Goal: Transaction & Acquisition: Download file/media

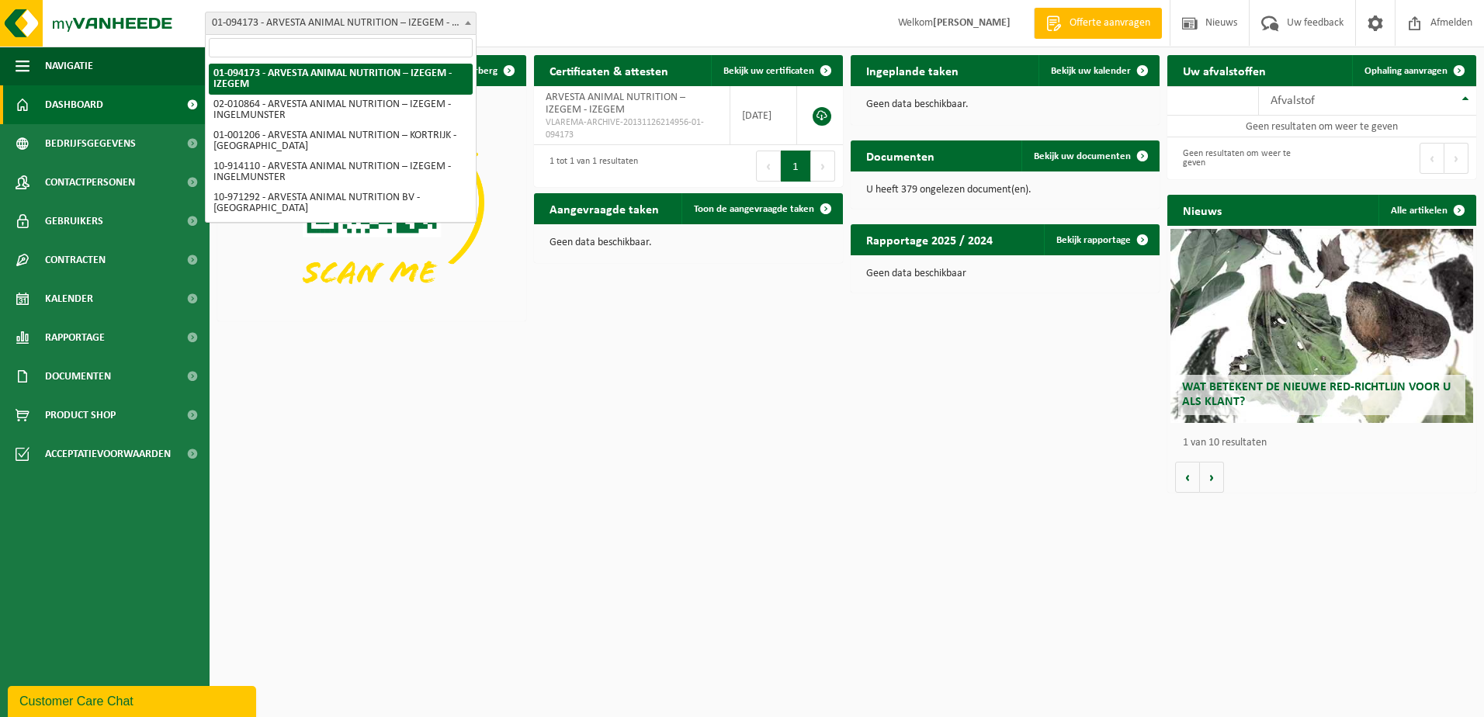
click at [324, 17] on span "01-094173 - ARVESTA ANIMAL NUTRITION – IZEGEM - IZEGEM" at bounding box center [341, 23] width 270 height 22
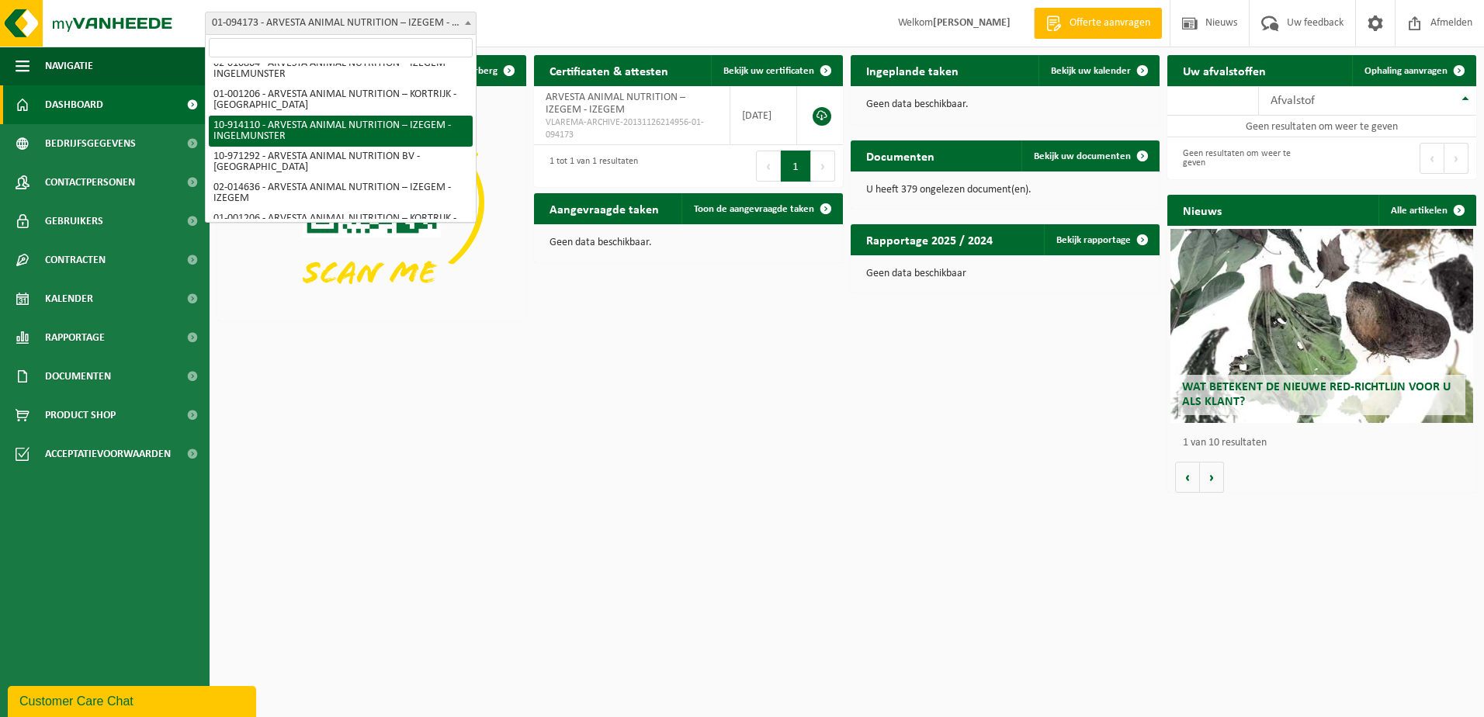
scroll to position [62, 0]
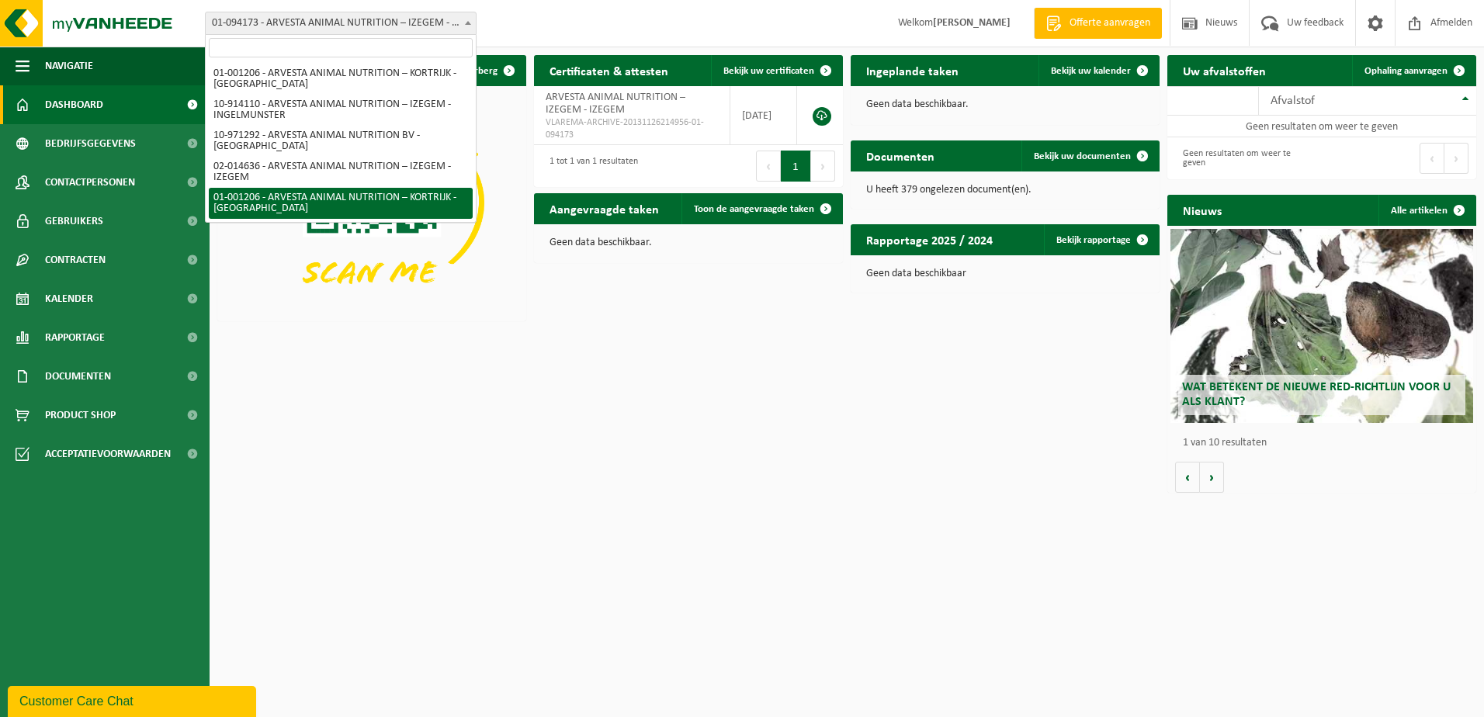
select select "13267"
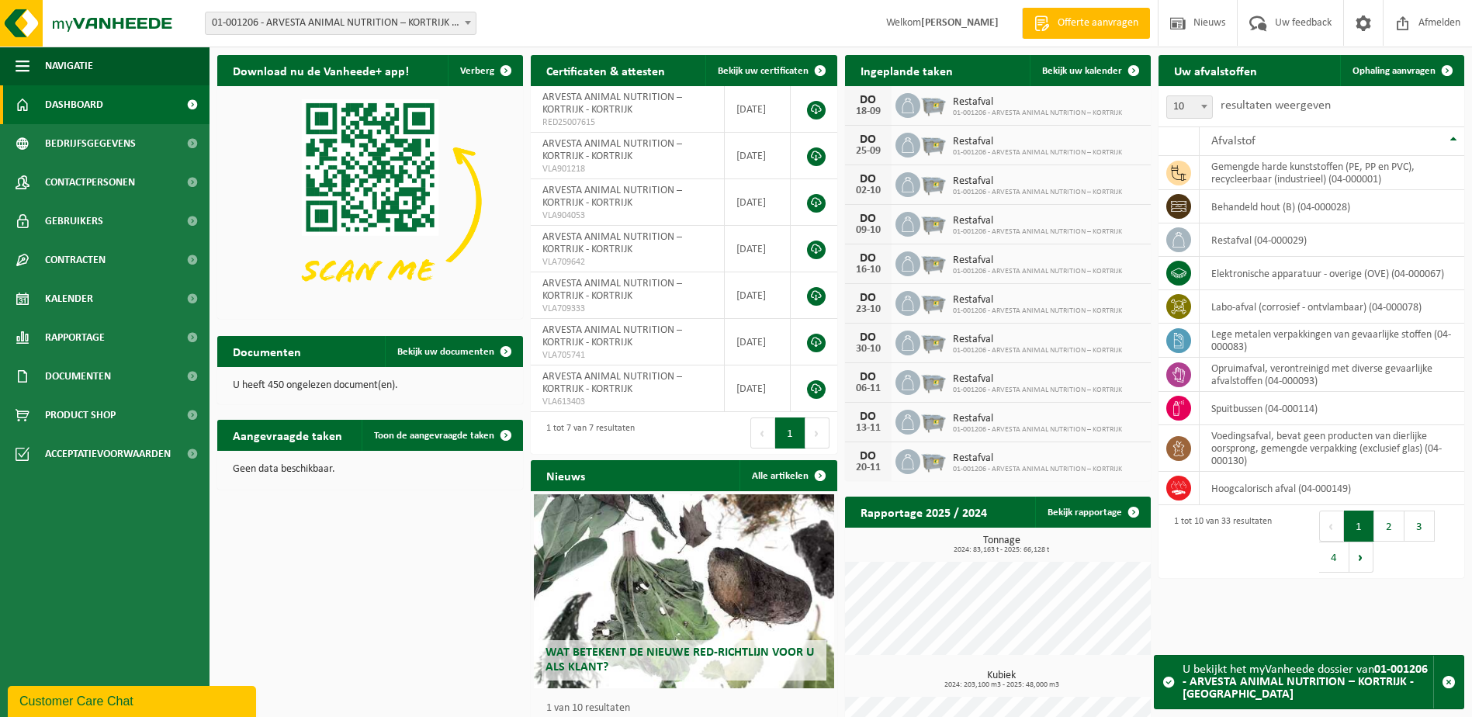
click at [396, 21] on span "01-001206 - ARVESTA ANIMAL NUTRITION – KORTRIJK - [GEOGRAPHIC_DATA]" at bounding box center [341, 23] width 270 height 22
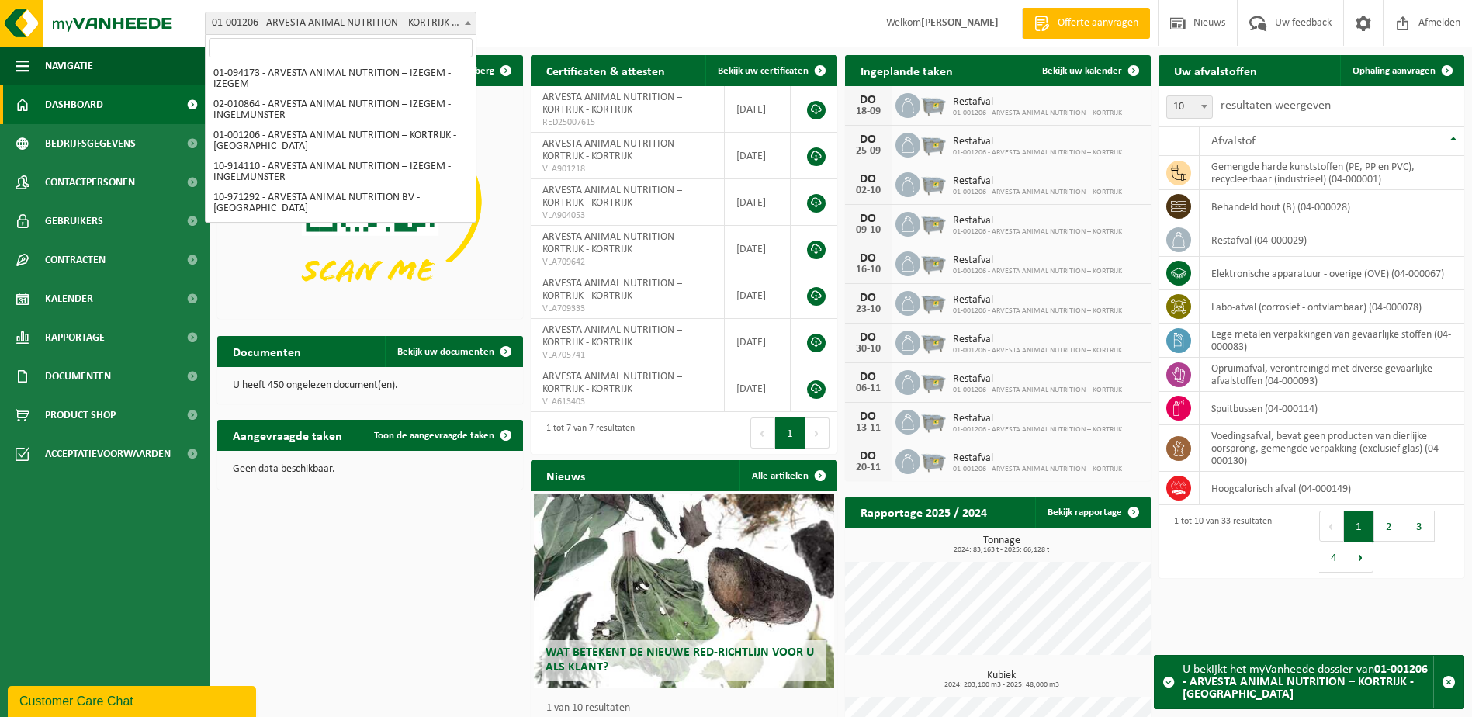
scroll to position [62, 0]
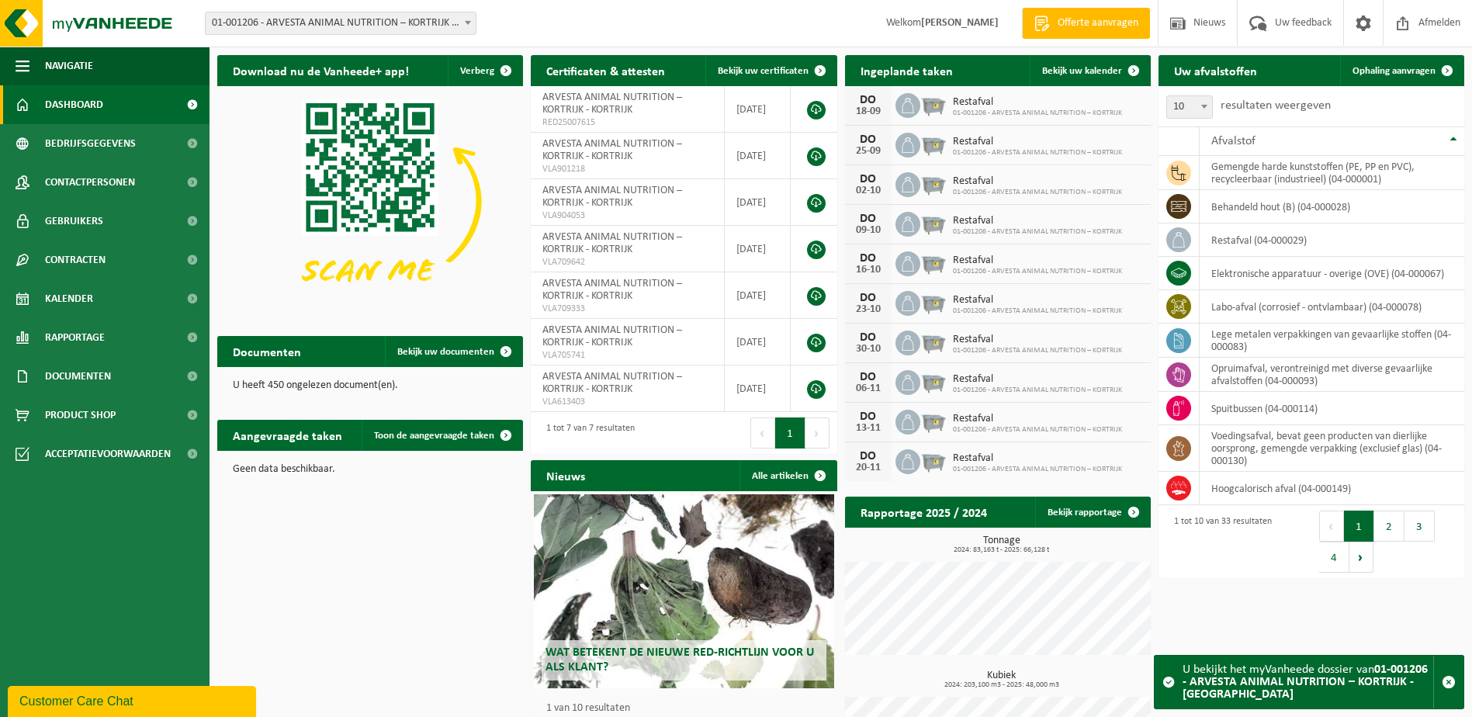
click at [369, 27] on span "01-001206 - ARVESTA ANIMAL NUTRITION – KORTRIJK - [GEOGRAPHIC_DATA]" at bounding box center [341, 23] width 270 height 22
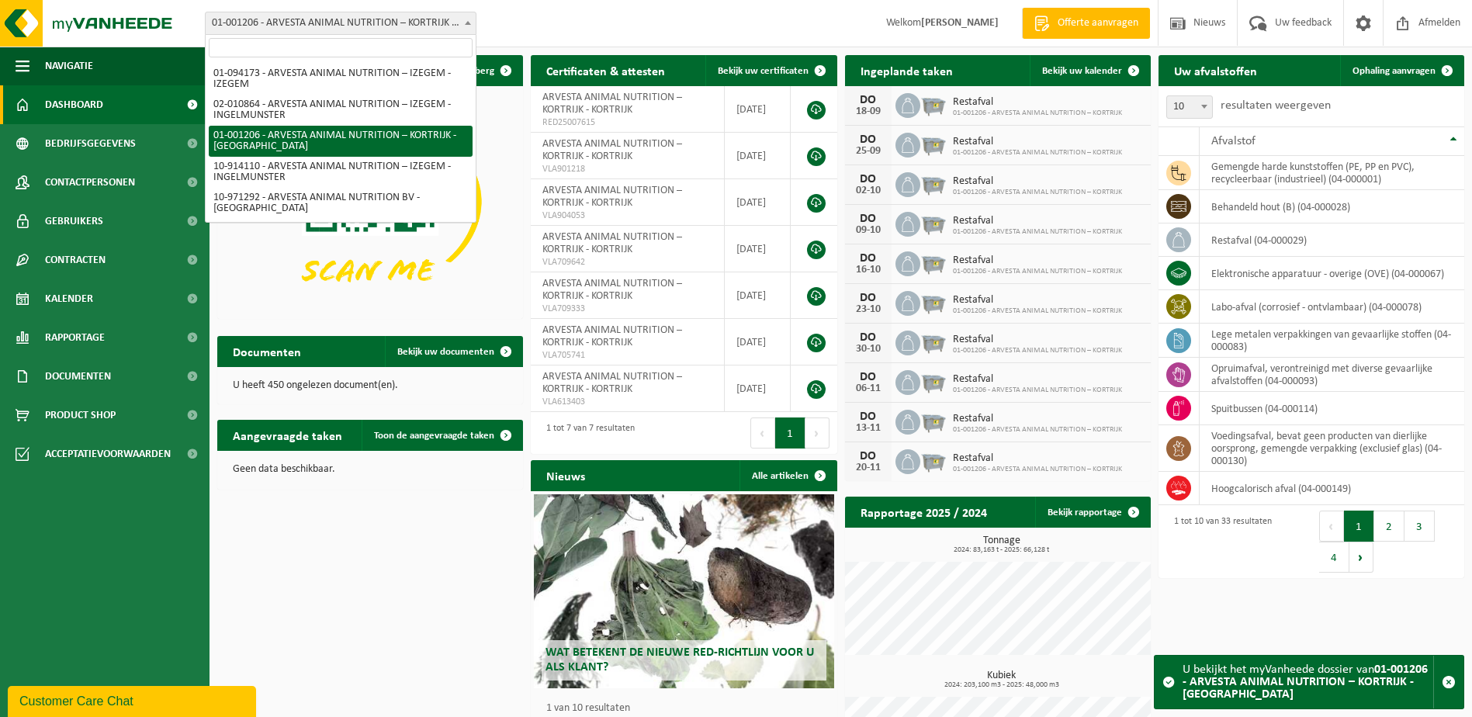
scroll to position [62, 0]
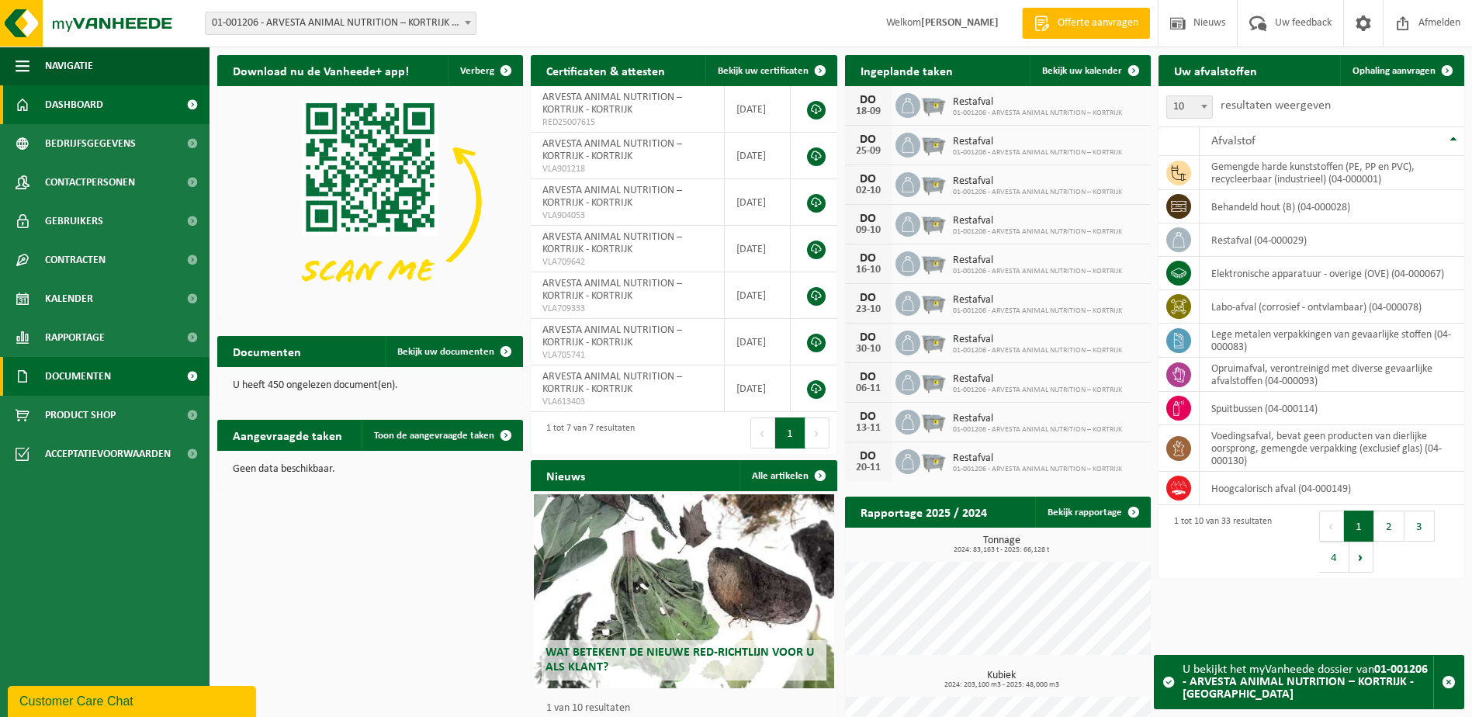
click at [99, 379] on span "Documenten" at bounding box center [78, 376] width 66 height 39
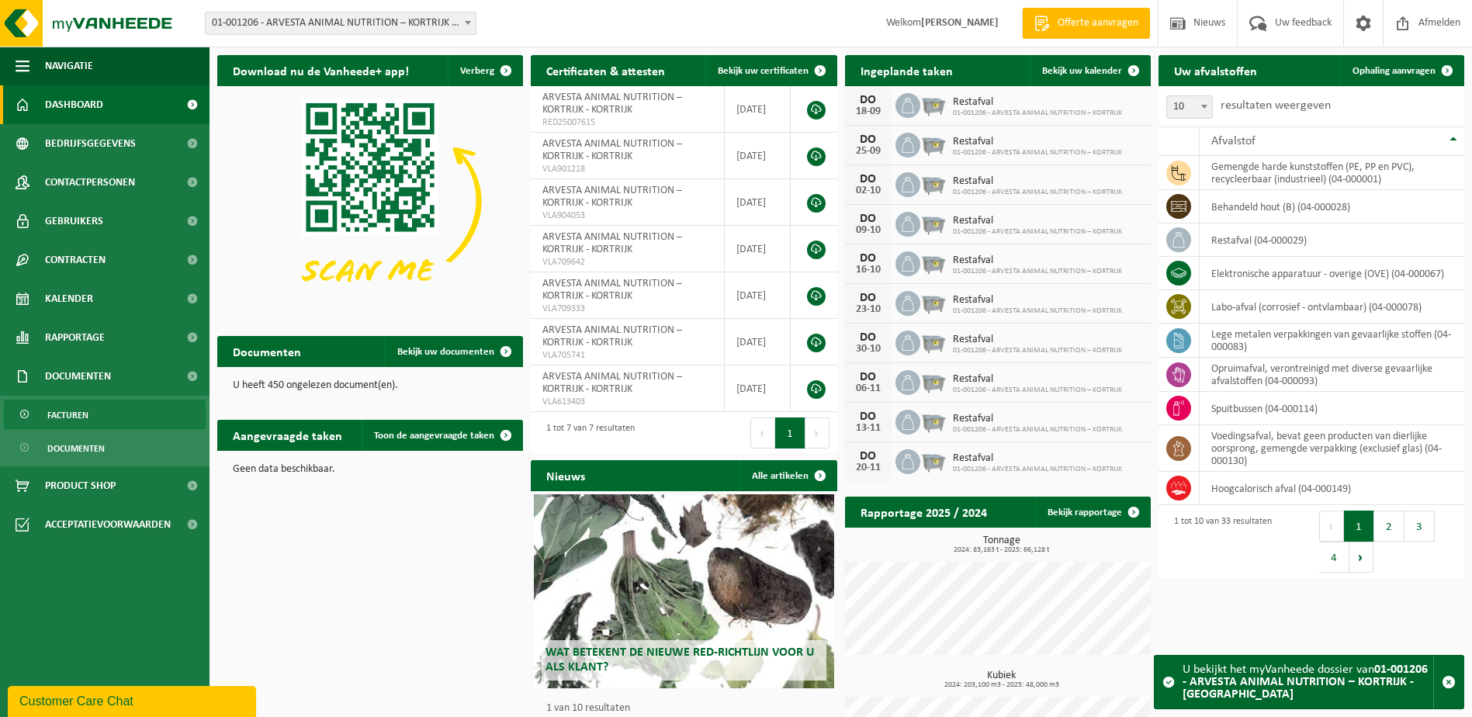
click at [77, 422] on span "Facturen" at bounding box center [67, 414] width 41 height 29
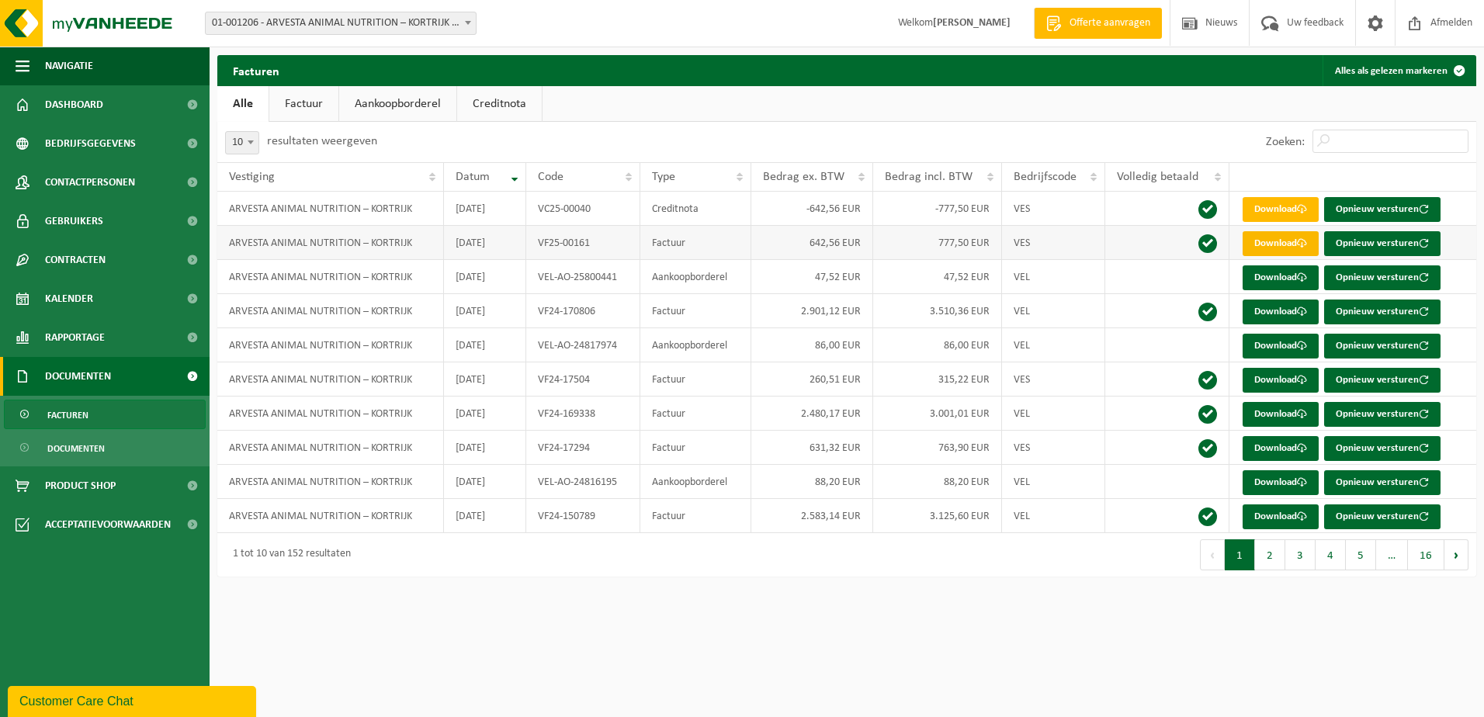
click at [1278, 243] on link "Download" at bounding box center [1280, 243] width 76 height 25
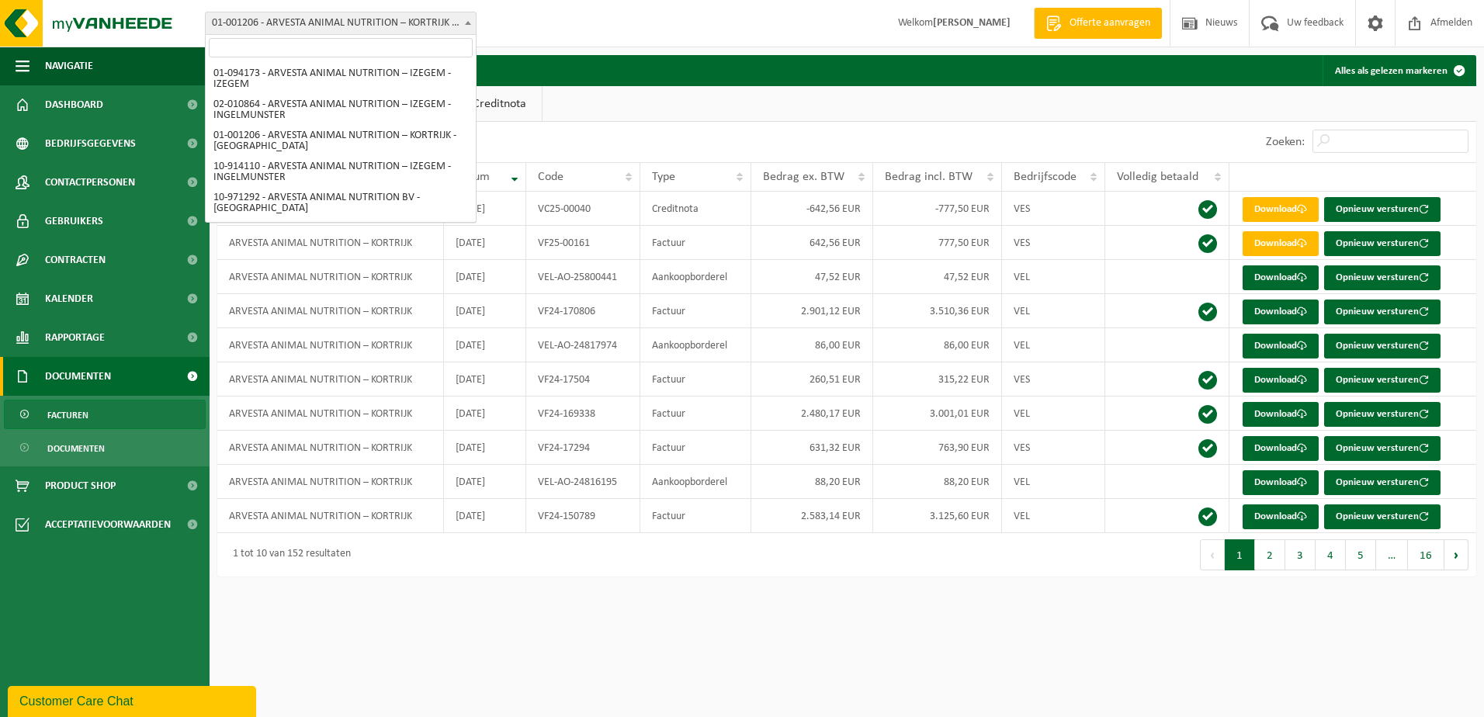
click at [267, 23] on span "01-001206 - ARVESTA ANIMAL NUTRITION – KORTRIJK - [GEOGRAPHIC_DATA]" at bounding box center [341, 23] width 270 height 22
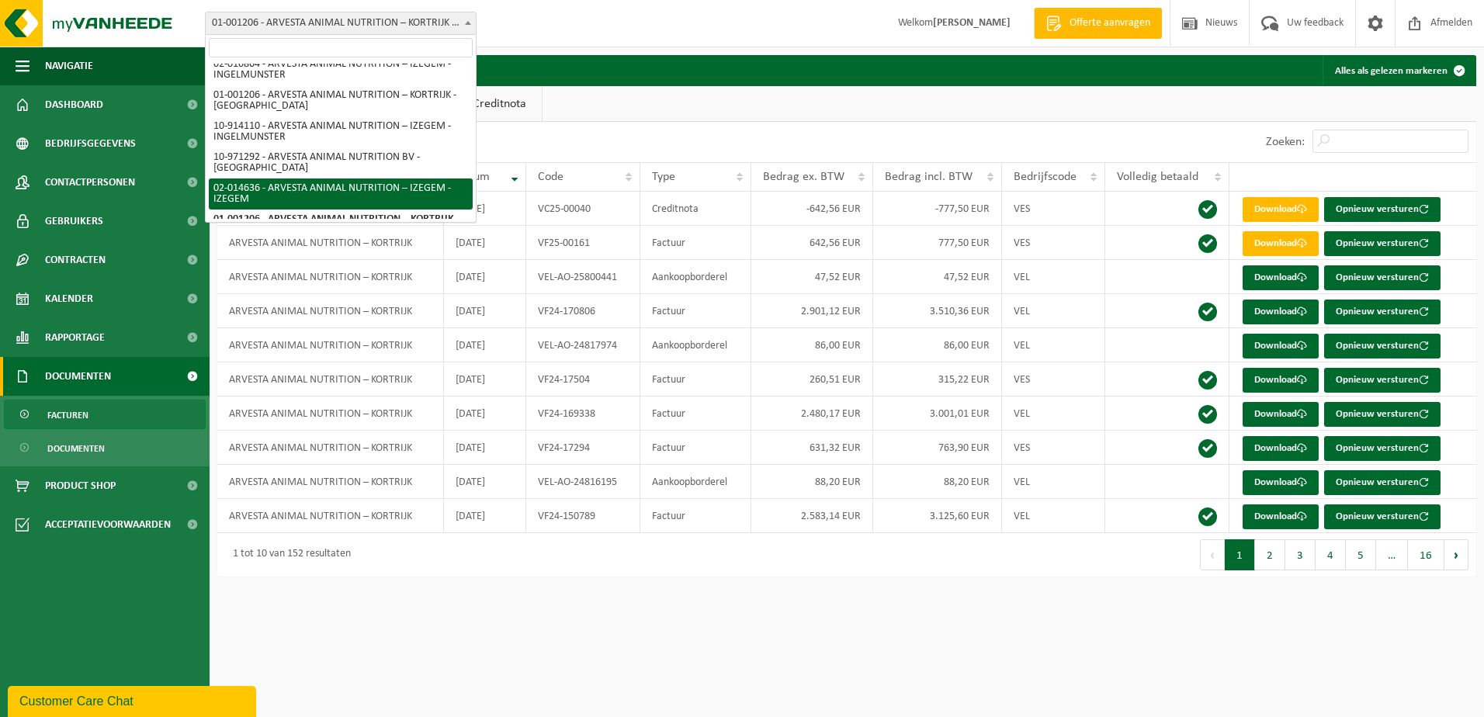
scroll to position [62, 0]
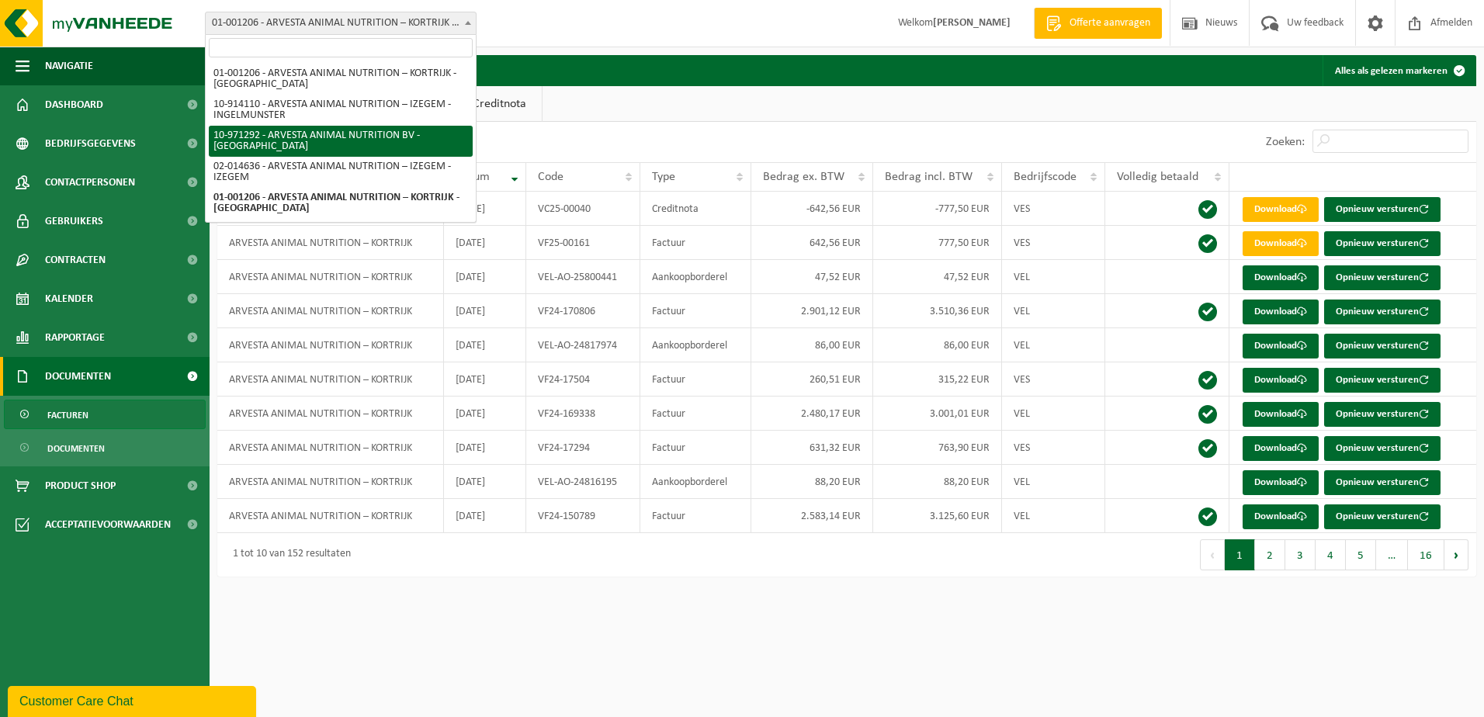
select select "155682"
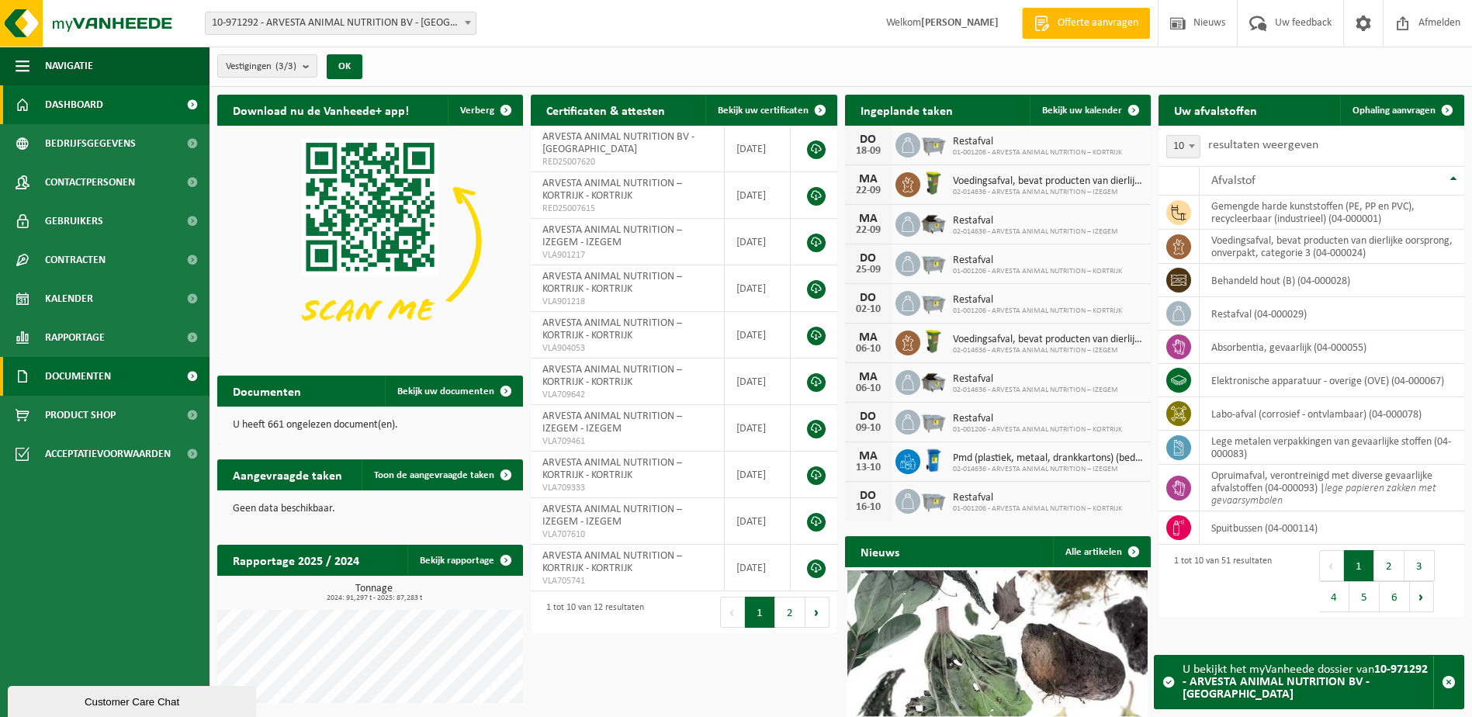
click at [119, 372] on link "Documenten" at bounding box center [104, 376] width 209 height 39
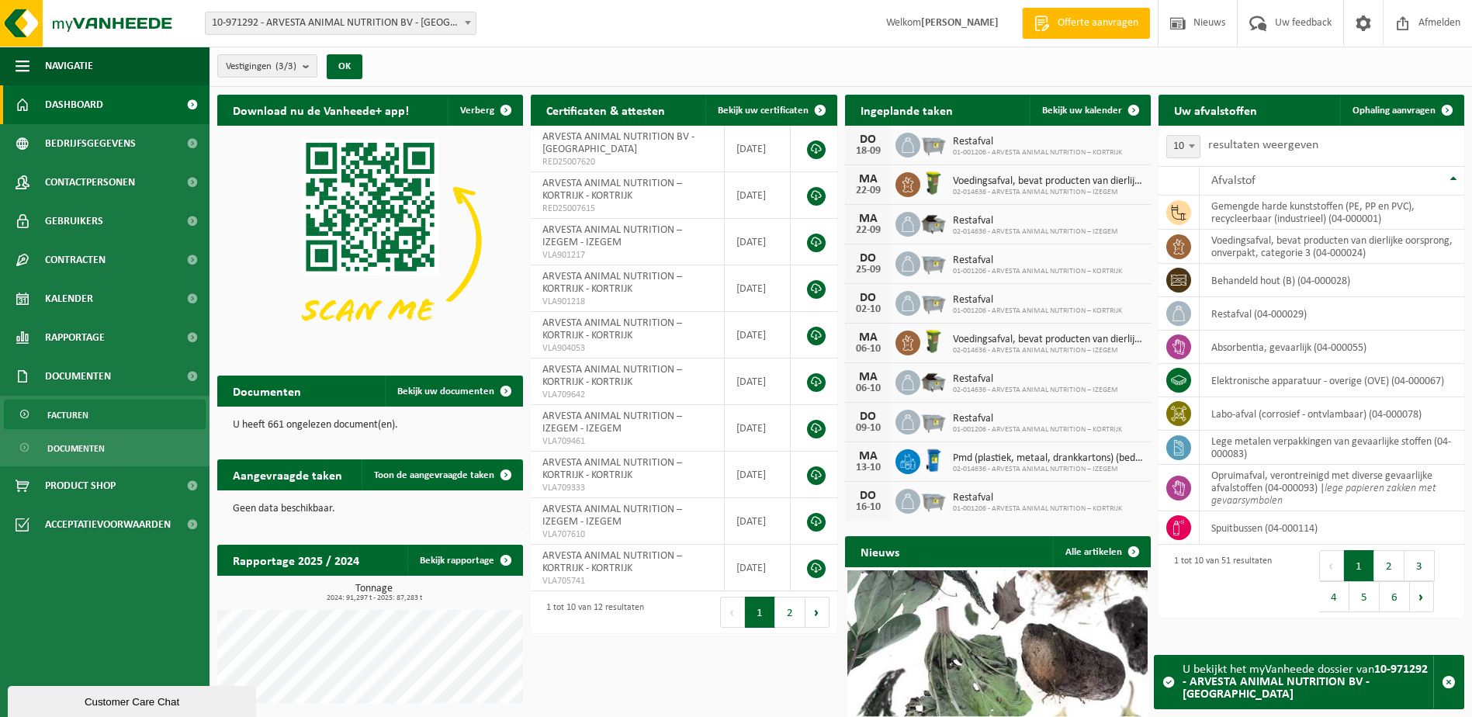
click at [91, 417] on link "Facturen" at bounding box center [105, 414] width 202 height 29
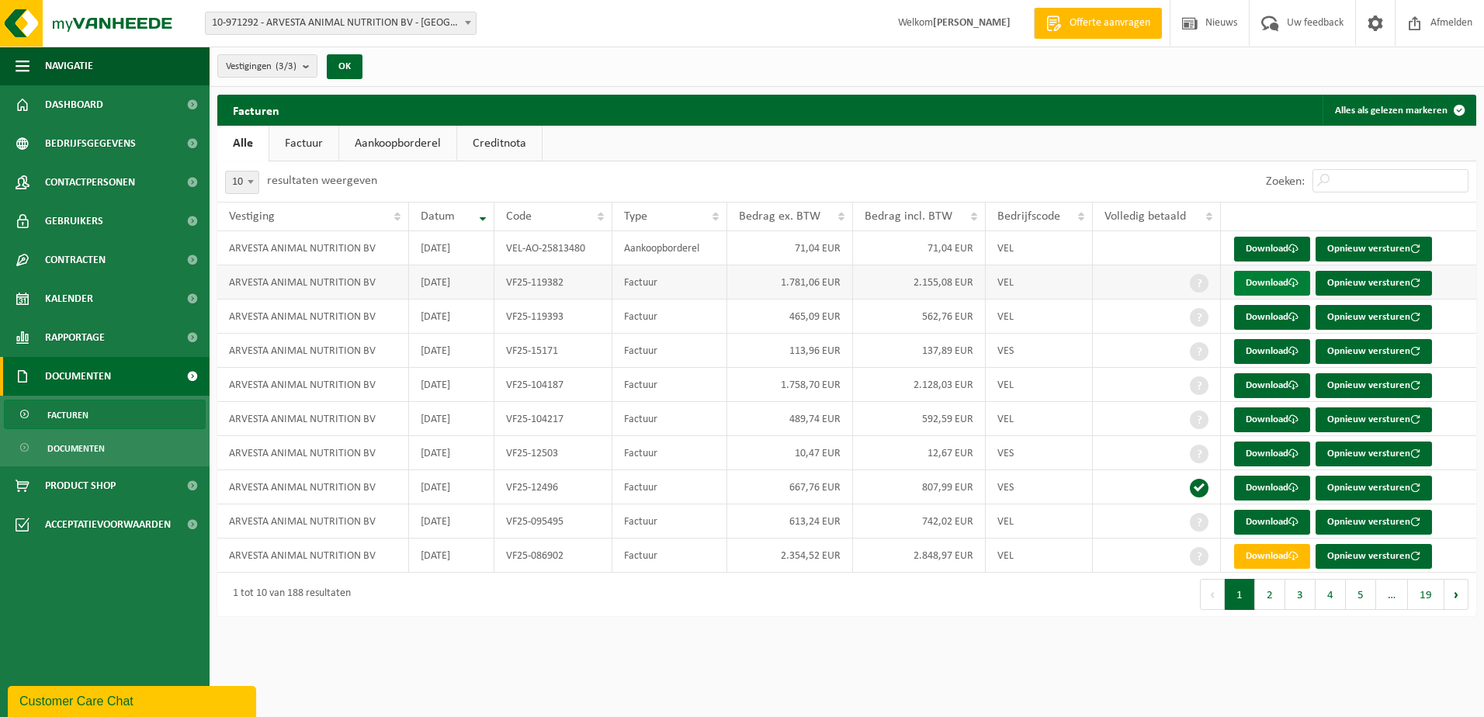
click at [1283, 279] on link "Download" at bounding box center [1272, 283] width 76 height 25
click at [1271, 320] on link "Download" at bounding box center [1272, 317] width 76 height 25
click at [1286, 349] on link "Download" at bounding box center [1272, 351] width 76 height 25
click at [871, 177] on div "Zoeken:" at bounding box center [1161, 181] width 629 height 40
click at [1271, 601] on button "2" at bounding box center [1270, 594] width 30 height 31
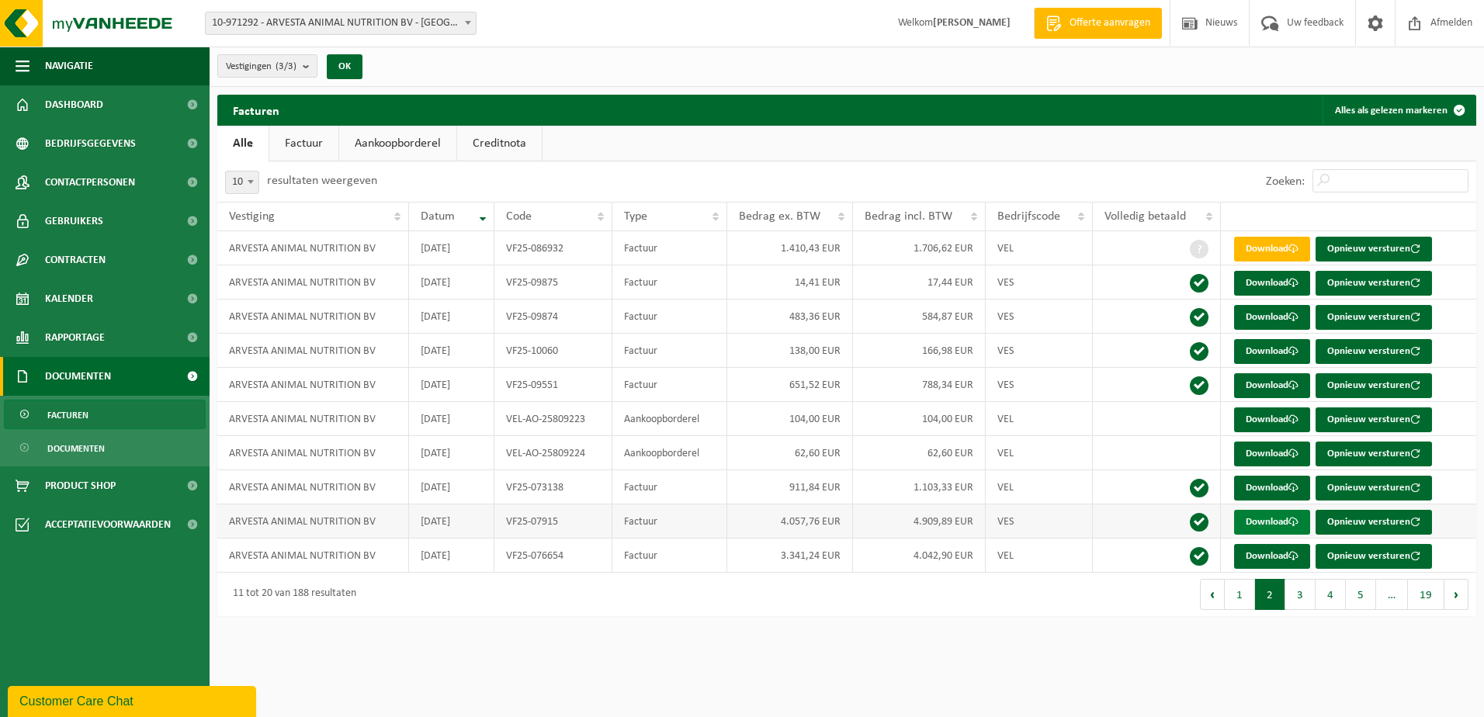
click at [1262, 527] on link "Download" at bounding box center [1272, 522] width 76 height 25
click at [1262, 553] on link "Download" at bounding box center [1272, 556] width 76 height 25
click at [1304, 601] on button "3" at bounding box center [1300, 594] width 30 height 31
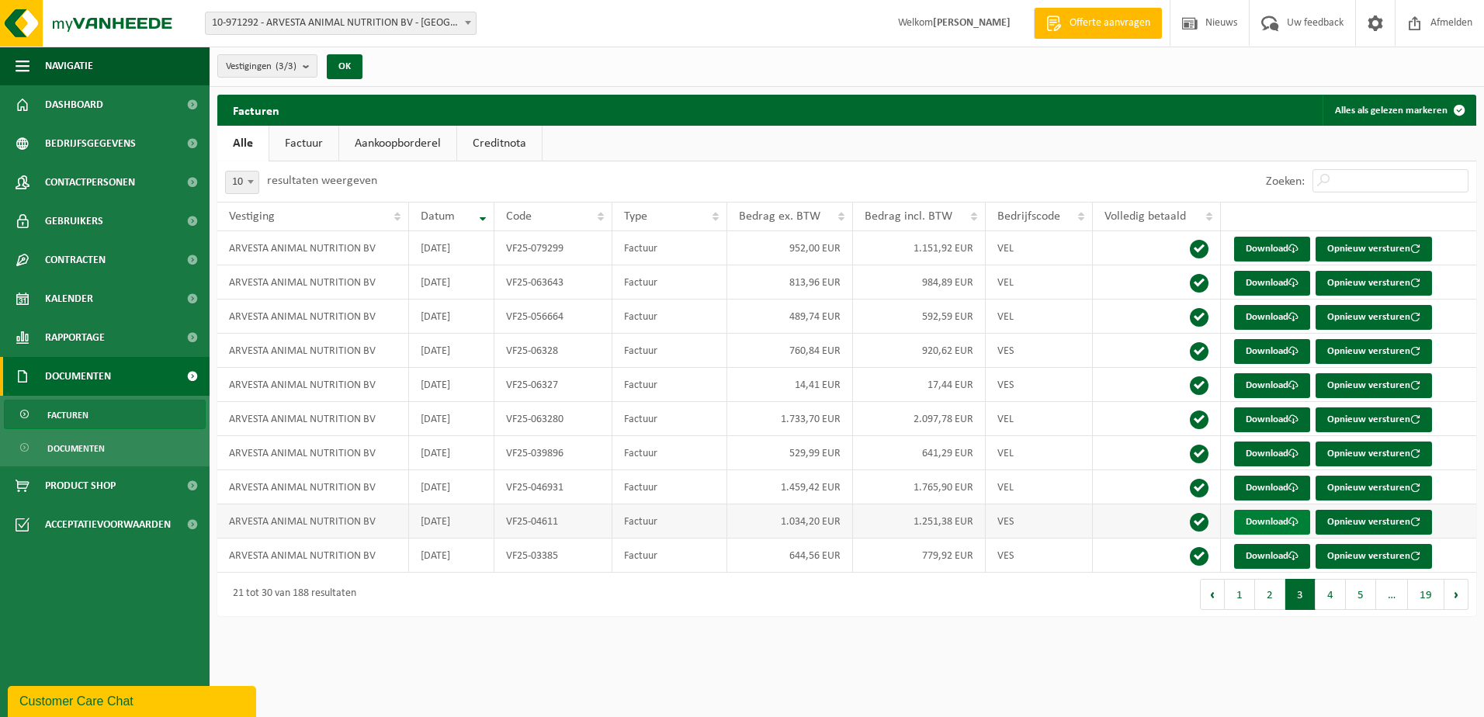
click at [1278, 520] on link "Download" at bounding box center [1272, 522] width 76 height 25
click at [1272, 422] on link "Download" at bounding box center [1272, 419] width 76 height 25
click at [306, 140] on link "Factuur" at bounding box center [303, 144] width 69 height 36
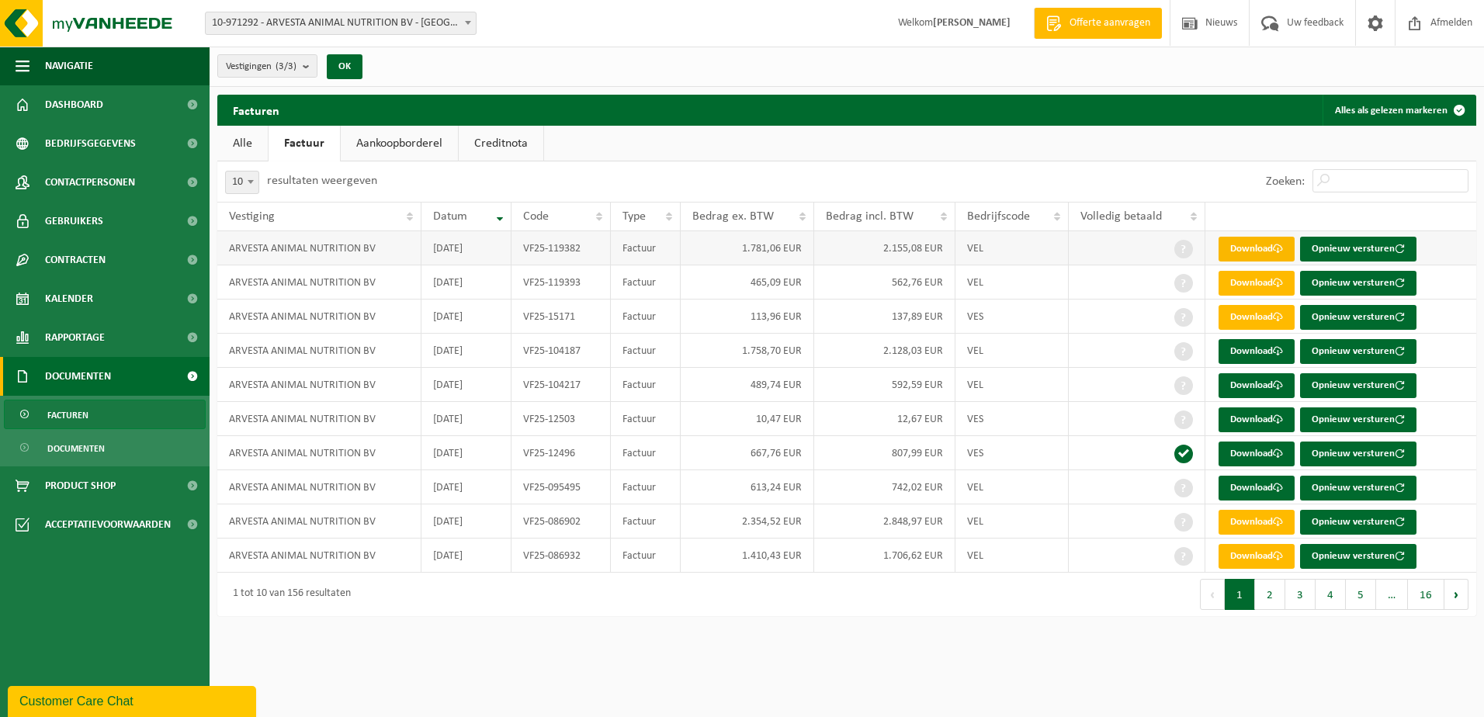
click at [1250, 240] on link "Download" at bounding box center [1256, 249] width 76 height 25
click at [1271, 289] on link "Download" at bounding box center [1256, 283] width 76 height 25
click at [1245, 318] on link "Download" at bounding box center [1256, 317] width 76 height 25
click at [1255, 355] on link "Download" at bounding box center [1256, 351] width 76 height 25
click at [1260, 388] on link "Download" at bounding box center [1256, 385] width 76 height 25
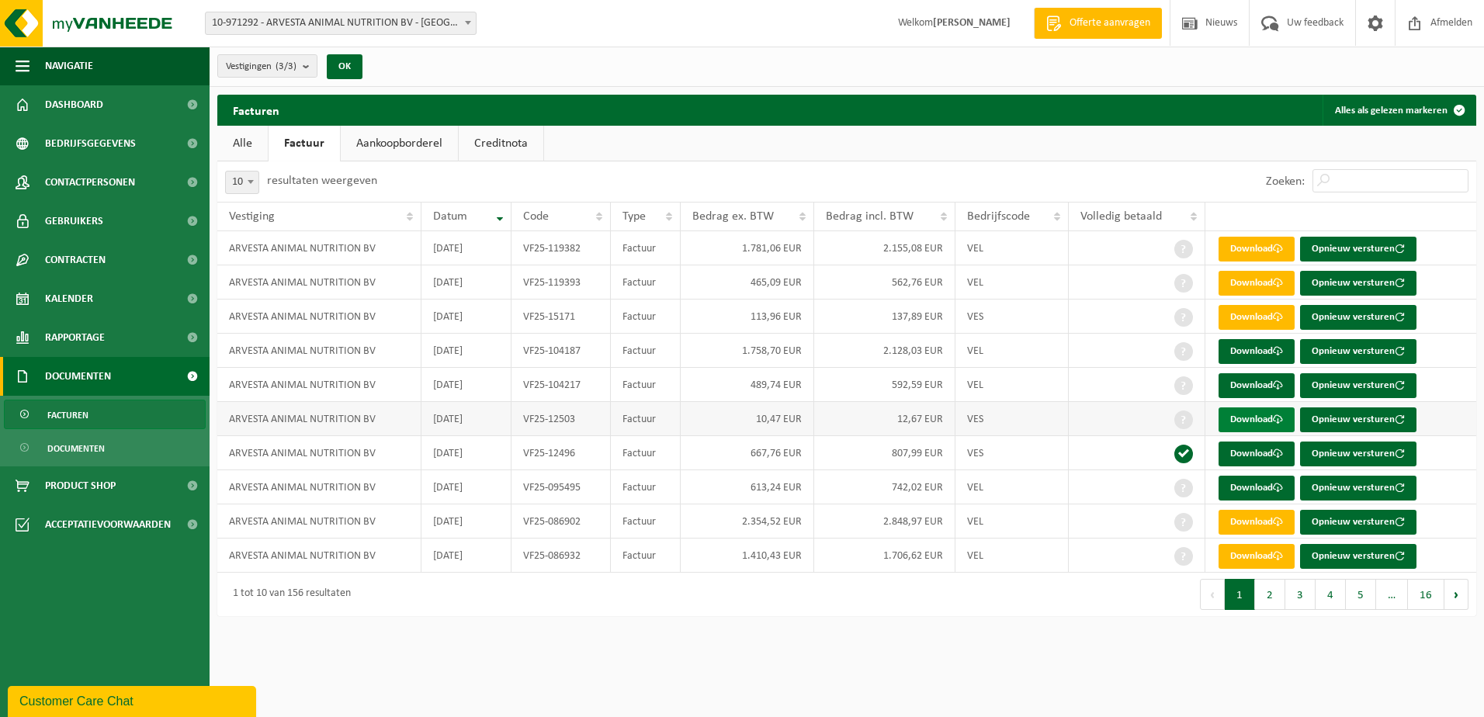
click at [1257, 424] on link "Download" at bounding box center [1256, 419] width 76 height 25
click at [1258, 455] on link "Download" at bounding box center [1256, 453] width 76 height 25
click at [1267, 494] on link "Download" at bounding box center [1256, 488] width 76 height 25
click at [1248, 527] on link "Download" at bounding box center [1256, 522] width 76 height 25
click at [1257, 562] on link "Download" at bounding box center [1256, 556] width 76 height 25
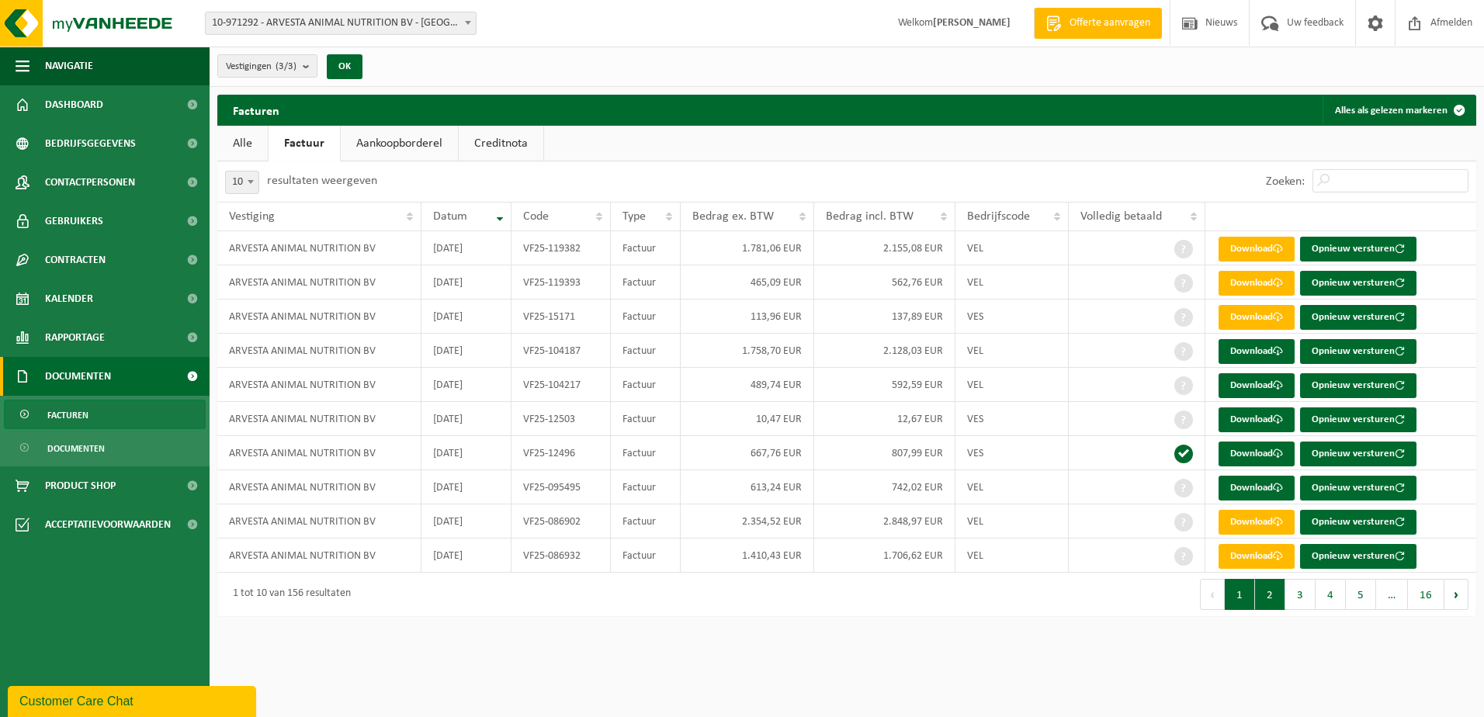
click at [1269, 600] on button "2" at bounding box center [1270, 594] width 30 height 31
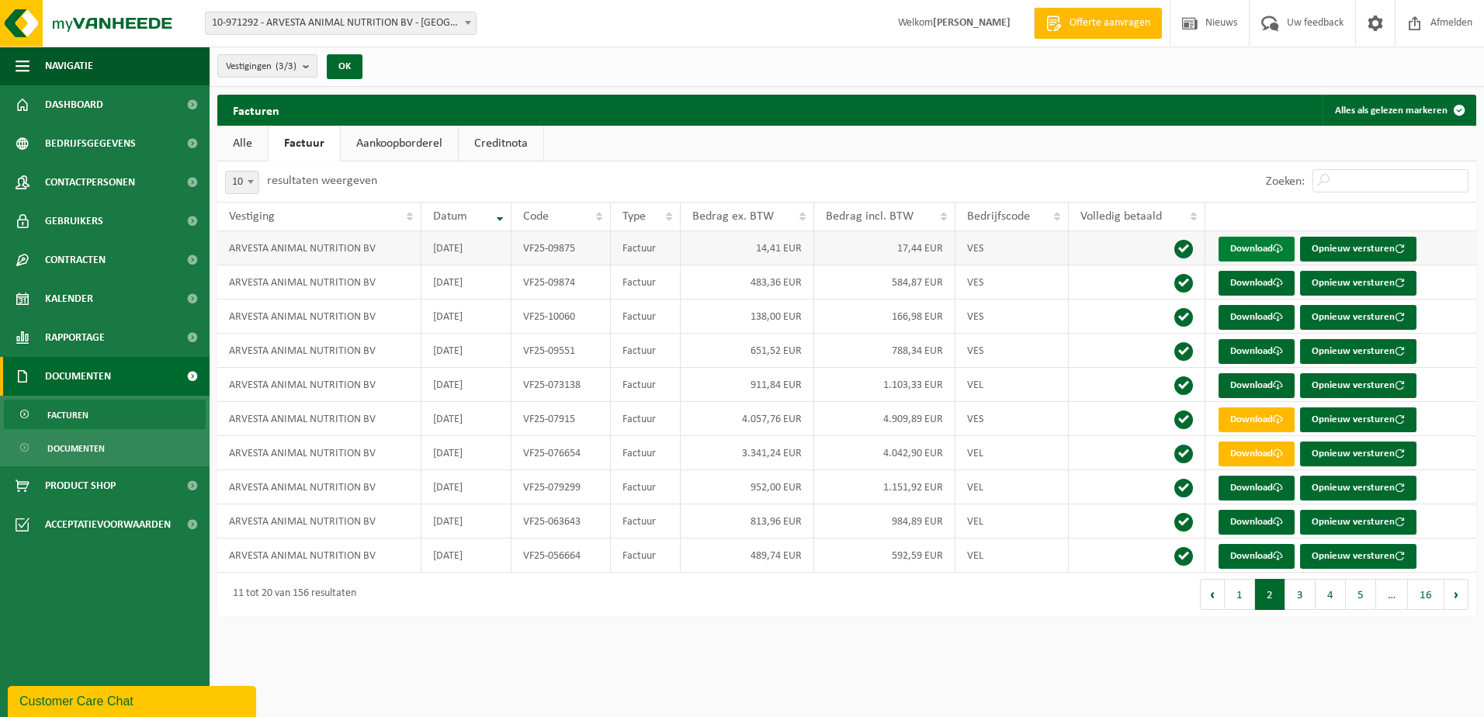
click at [1262, 243] on link "Download" at bounding box center [1256, 249] width 76 height 25
click at [1263, 281] on link "Download" at bounding box center [1256, 283] width 76 height 25
click at [1256, 323] on link "Download" at bounding box center [1256, 317] width 76 height 25
click at [1259, 355] on link "Download" at bounding box center [1256, 351] width 76 height 25
click at [1258, 390] on link "Download" at bounding box center [1256, 385] width 76 height 25
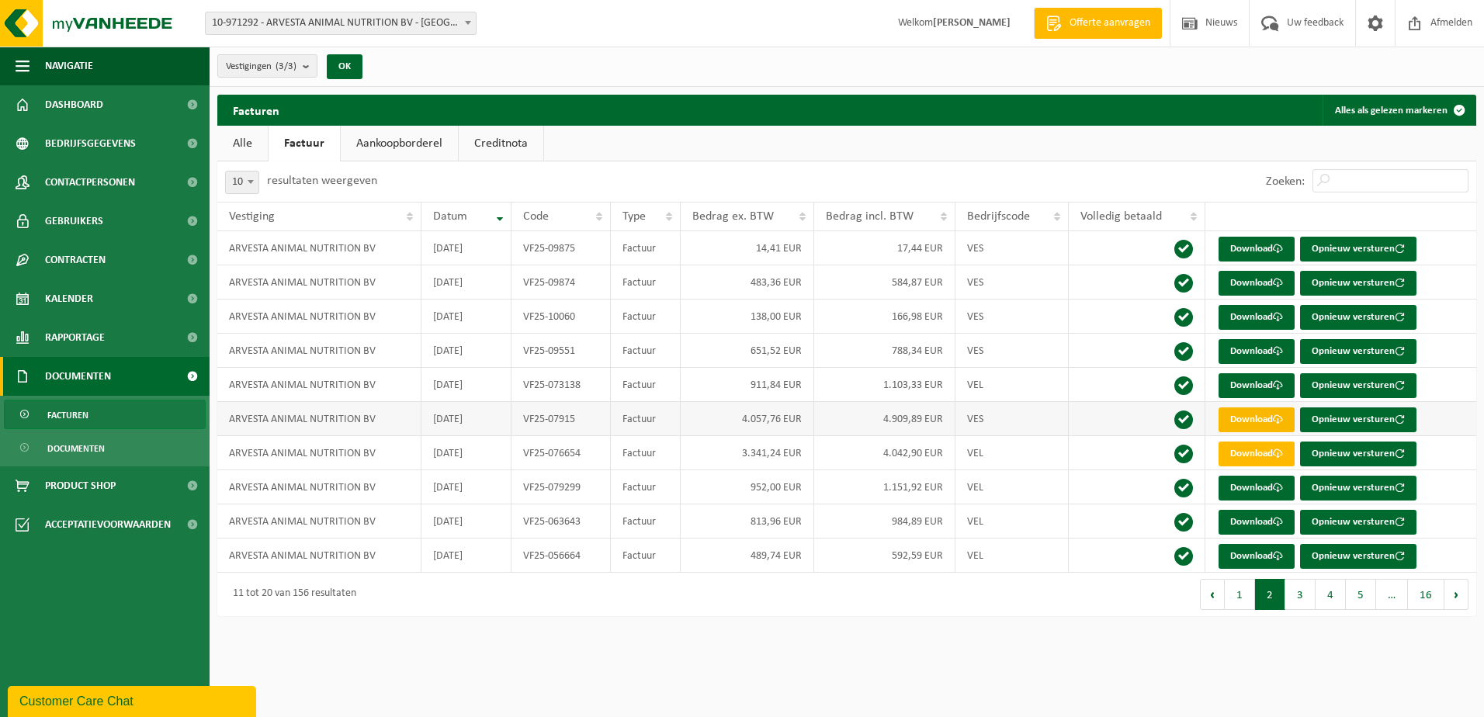
click at [1255, 417] on link "Download" at bounding box center [1256, 419] width 76 height 25
click at [1252, 462] on link "Download" at bounding box center [1256, 453] width 76 height 25
click at [1252, 490] on link "Download" at bounding box center [1256, 488] width 76 height 25
click at [1255, 525] on link "Download" at bounding box center [1256, 522] width 76 height 25
click at [1256, 558] on link "Download" at bounding box center [1256, 556] width 76 height 25
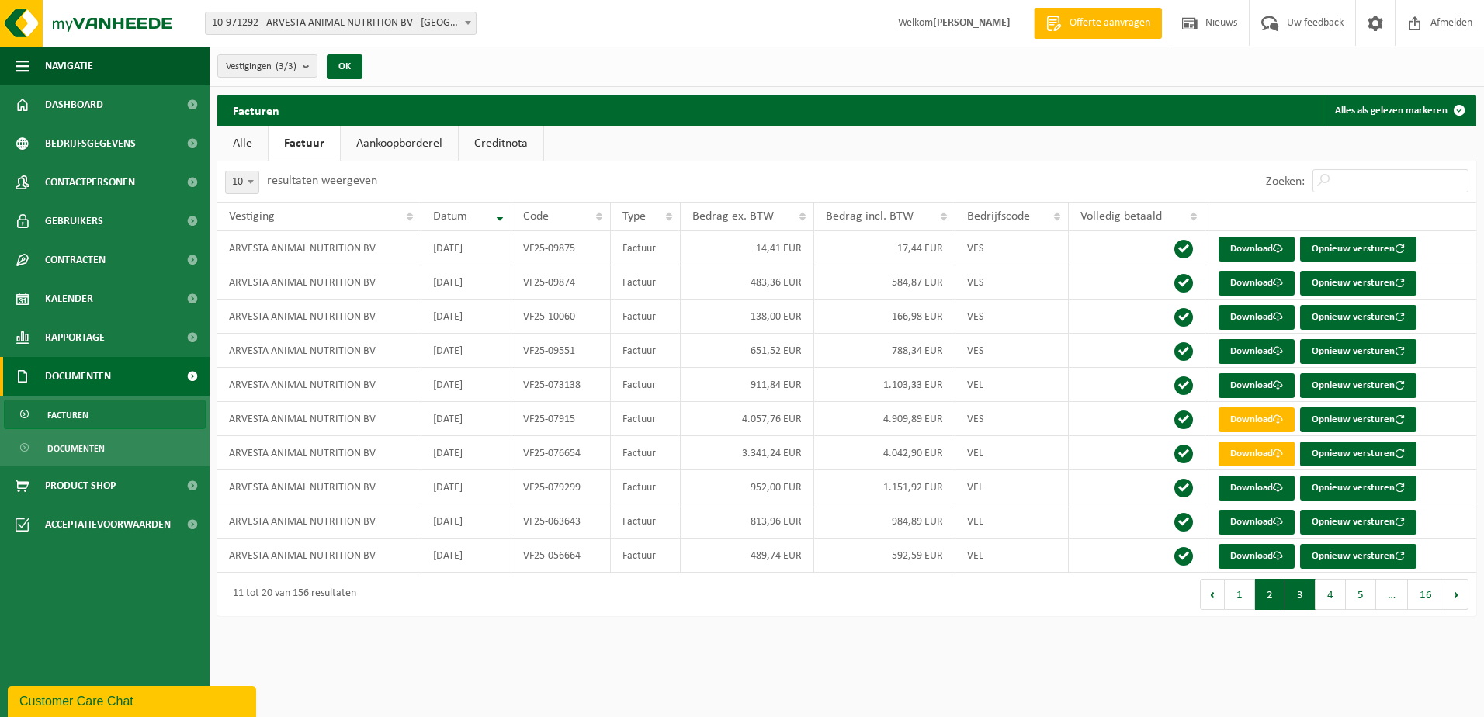
click at [1296, 594] on button "3" at bounding box center [1300, 594] width 30 height 31
click at [1249, 245] on link "Download" at bounding box center [1256, 249] width 76 height 25
click at [1251, 319] on link "Download" at bounding box center [1256, 317] width 76 height 25
click at [1262, 359] on link "Download" at bounding box center [1256, 351] width 76 height 25
click at [1260, 393] on link "Download" at bounding box center [1256, 385] width 76 height 25
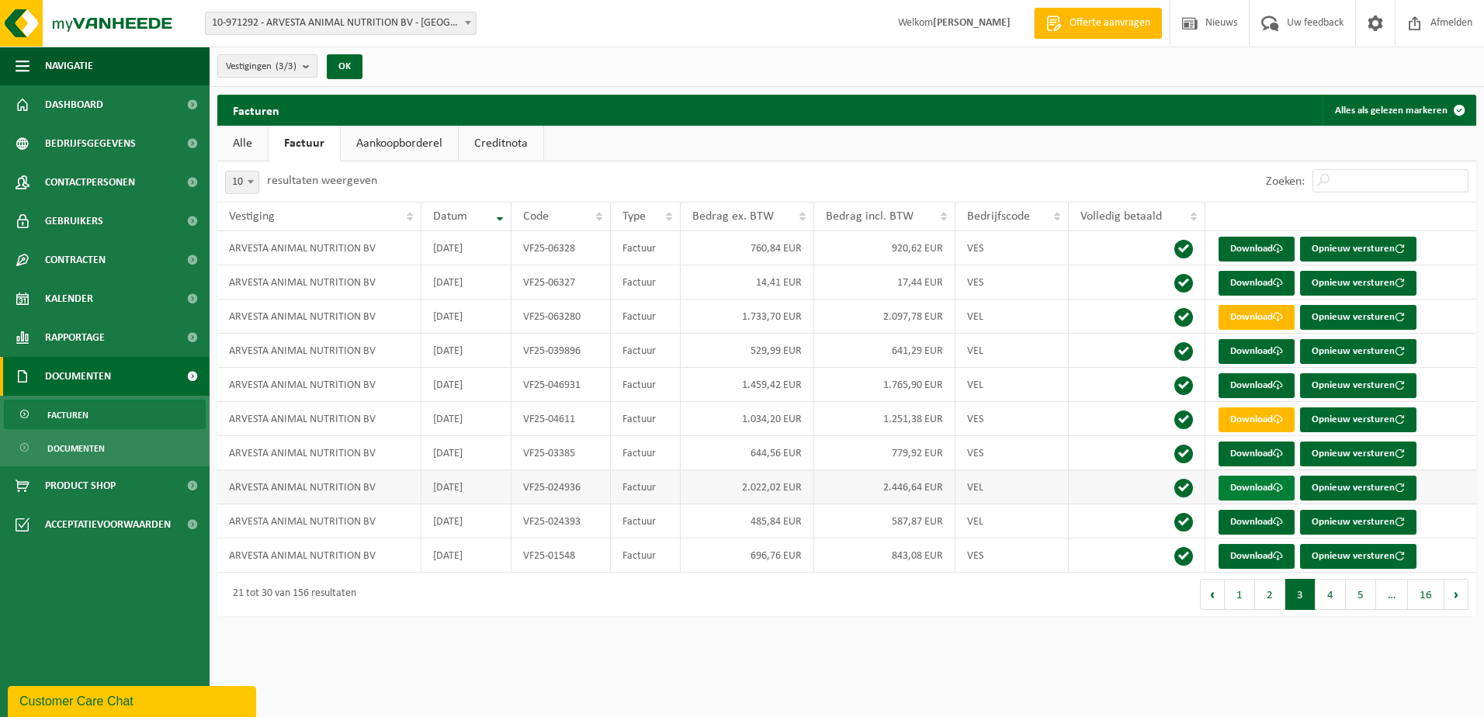
click at [1262, 493] on link "Download" at bounding box center [1256, 488] width 76 height 25
click at [1262, 524] on link "Download" at bounding box center [1256, 522] width 76 height 25
click at [1262, 556] on link "Download" at bounding box center [1256, 556] width 76 height 25
click at [1332, 590] on button "4" at bounding box center [1330, 594] width 30 height 31
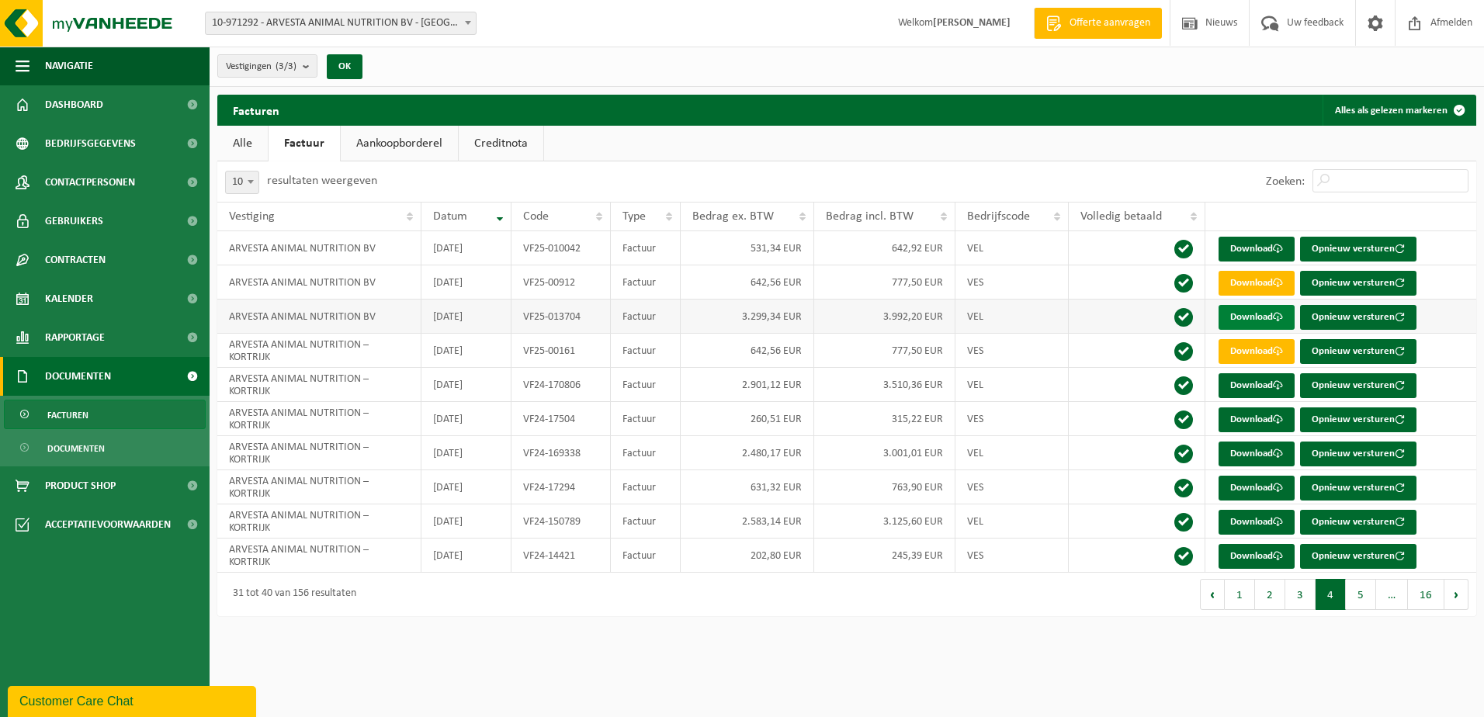
click at [1226, 310] on link "Download" at bounding box center [1256, 317] width 76 height 25
click at [1247, 348] on link "Download" at bounding box center [1256, 351] width 76 height 25
click at [1255, 384] on link "Download" at bounding box center [1256, 385] width 76 height 25
click at [1254, 418] on link "Download" at bounding box center [1256, 419] width 76 height 25
click at [1249, 466] on link "Download" at bounding box center [1256, 453] width 76 height 25
